Goal: Task Accomplishment & Management: Complete application form

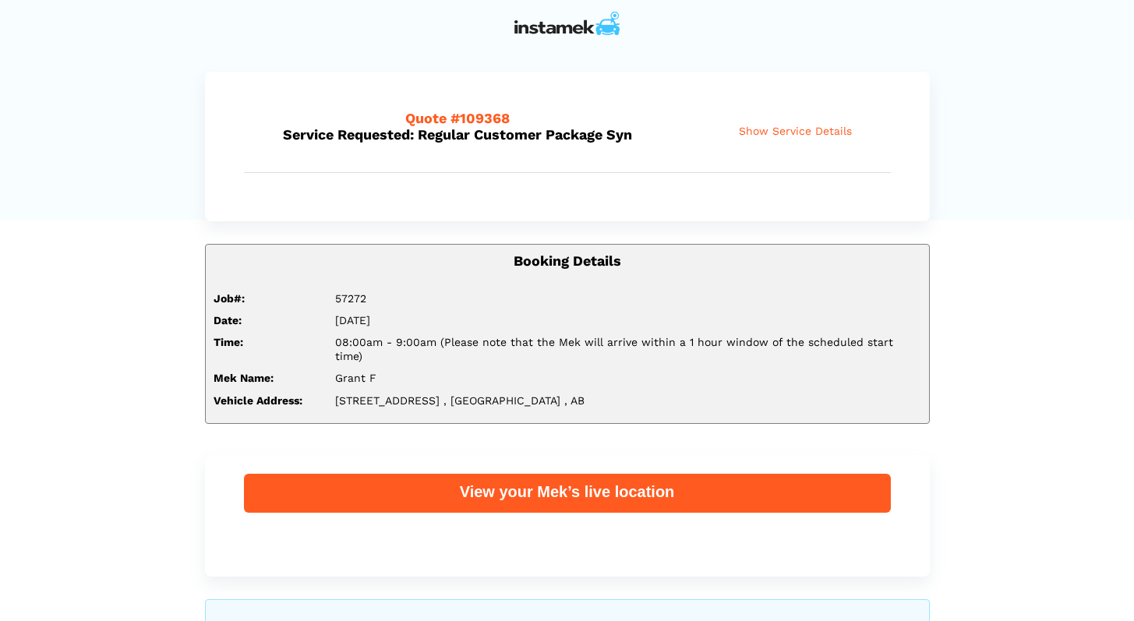
click at [781, 132] on span "Show Service Details" at bounding box center [795, 131] width 113 height 13
click at [582, 27] on img at bounding box center [566, 23] width 105 height 23
click at [559, 30] on img at bounding box center [566, 23] width 105 height 23
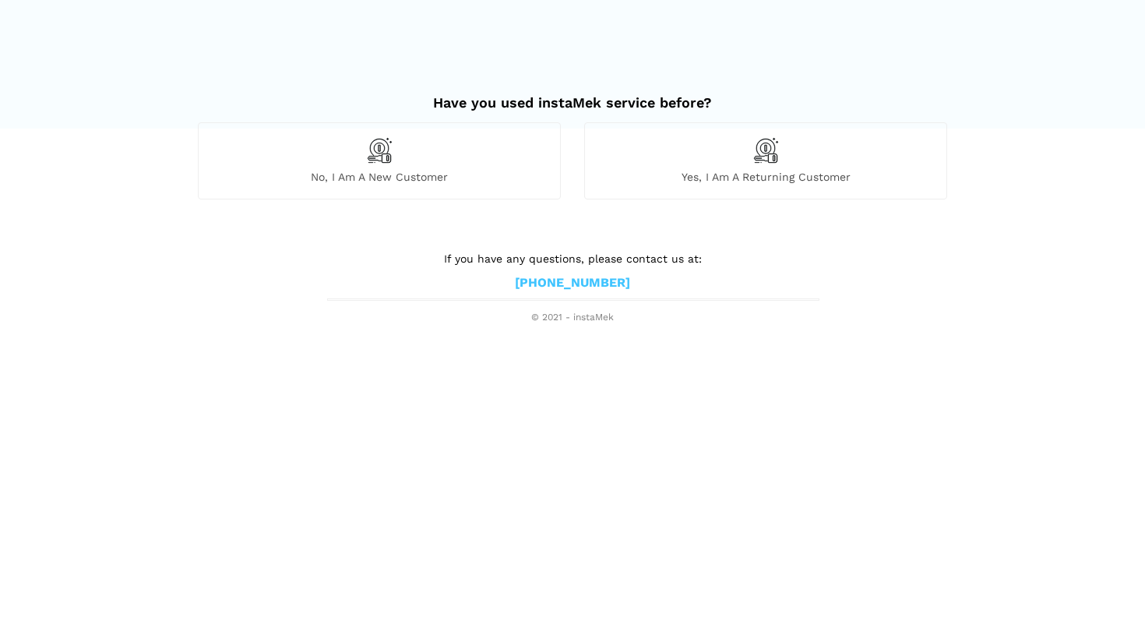
click at [764, 175] on span "Yes, I am a returning customer" at bounding box center [766, 177] width 362 height 14
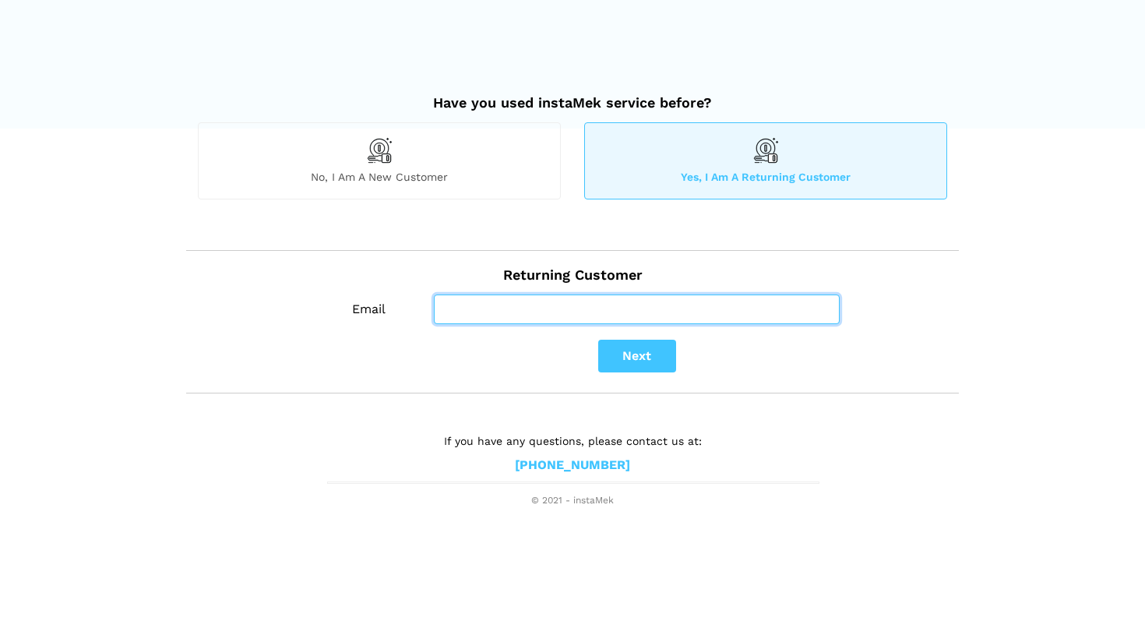
click at [595, 321] on input "Email" at bounding box center [637, 310] width 406 height 30
type input "[EMAIL_ADDRESS][PERSON_NAME][DOMAIN_NAME]"
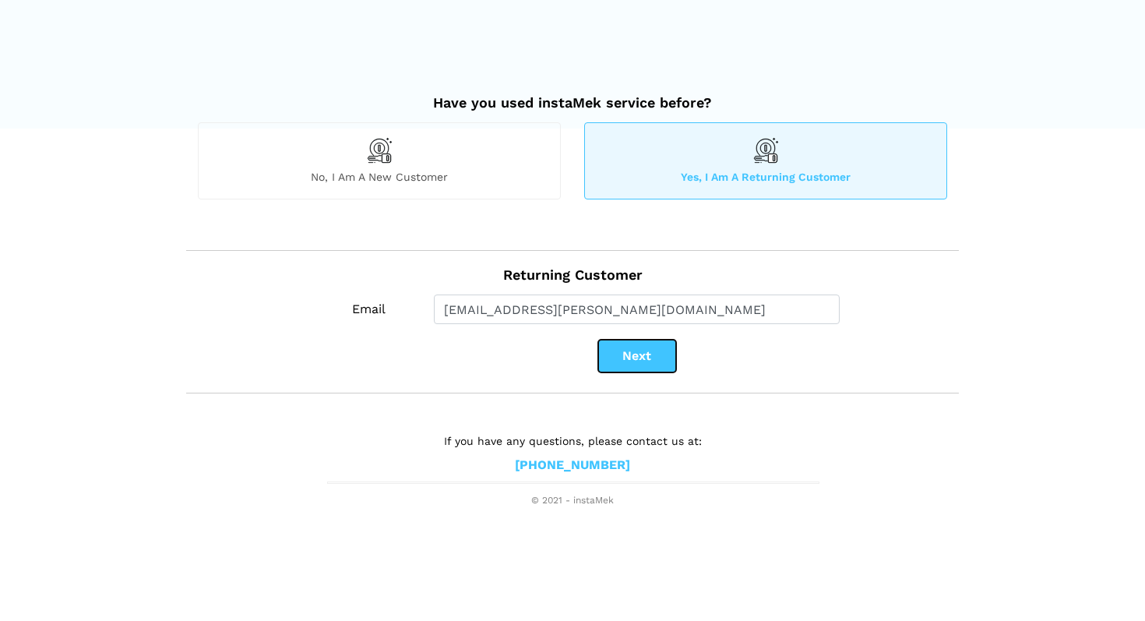
click at [640, 359] on button "Next" at bounding box center [637, 356] width 78 height 33
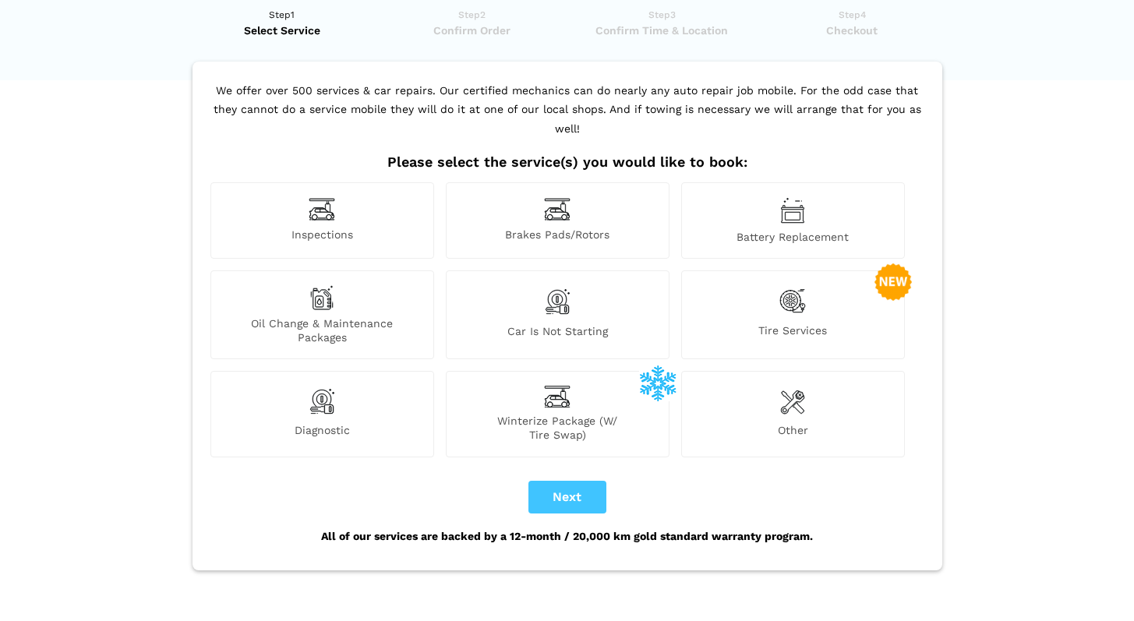
scroll to position [119, 0]
